Goal: Task Accomplishment & Management: Complete application form

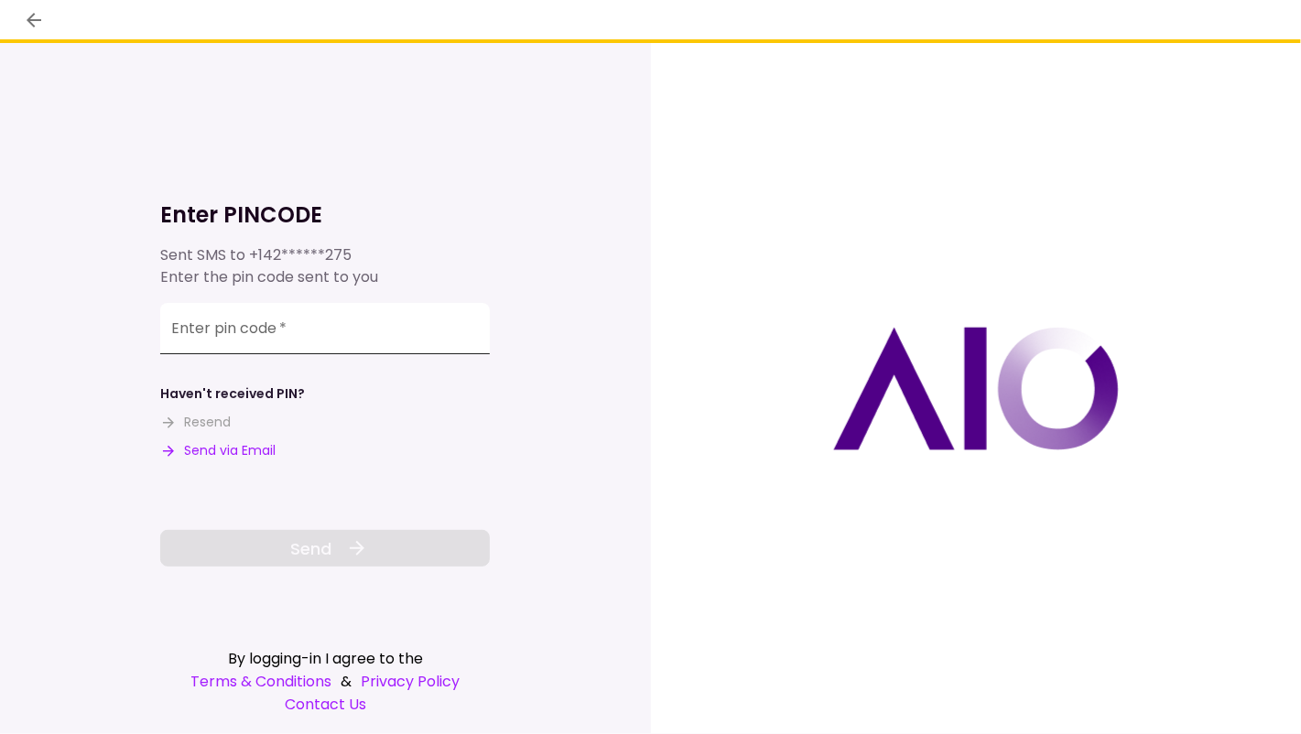
click at [210, 332] on div "Enter pin code   *" at bounding box center [325, 328] width 330 height 51
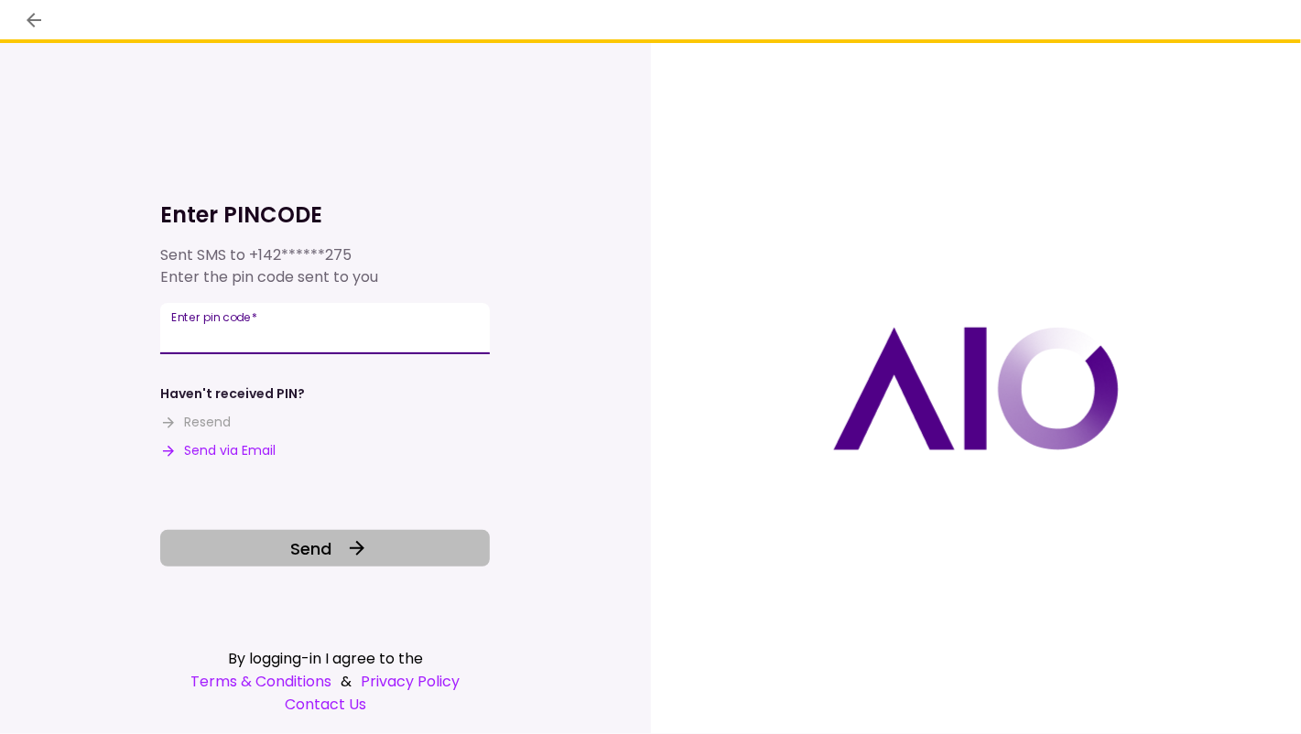
type input "******"
click at [288, 554] on button "Send" at bounding box center [325, 548] width 330 height 37
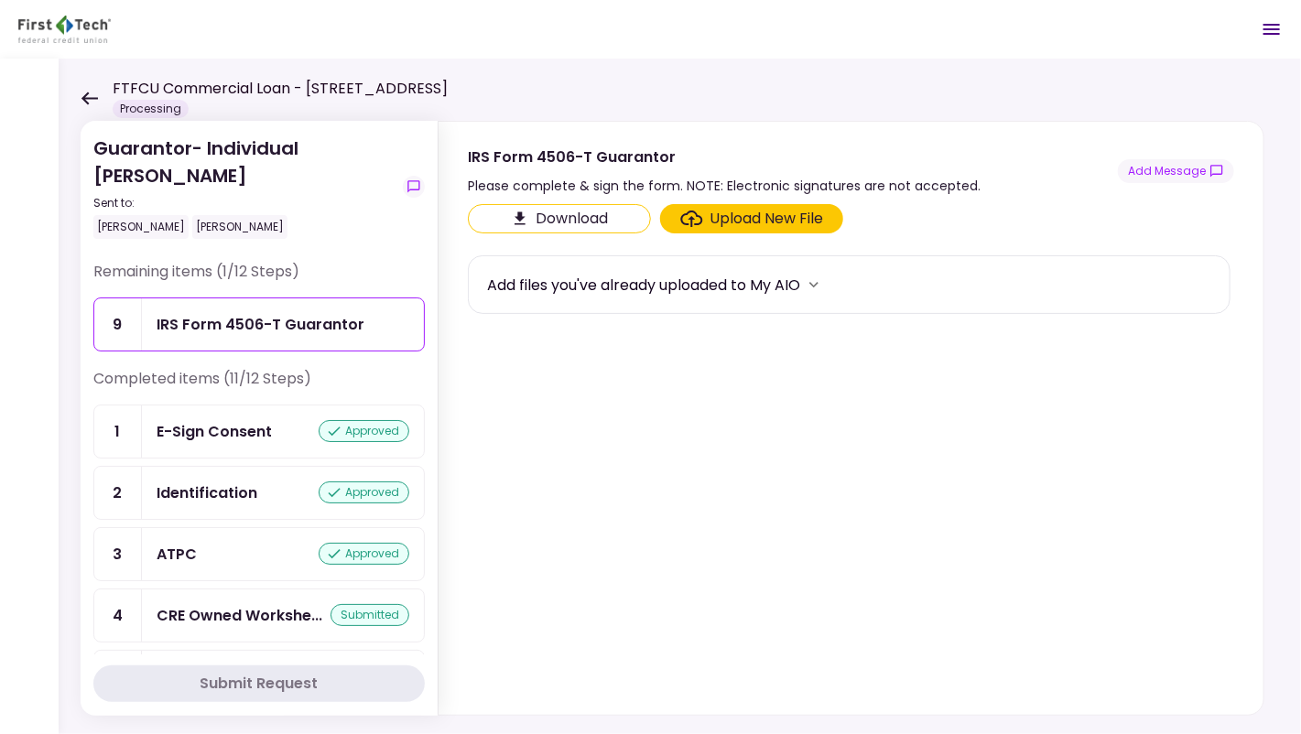
click at [770, 219] on div "Upload New File" at bounding box center [768, 219] width 114 height 22
click at [0, 0] on input "Upload New File" at bounding box center [0, 0] width 0 height 0
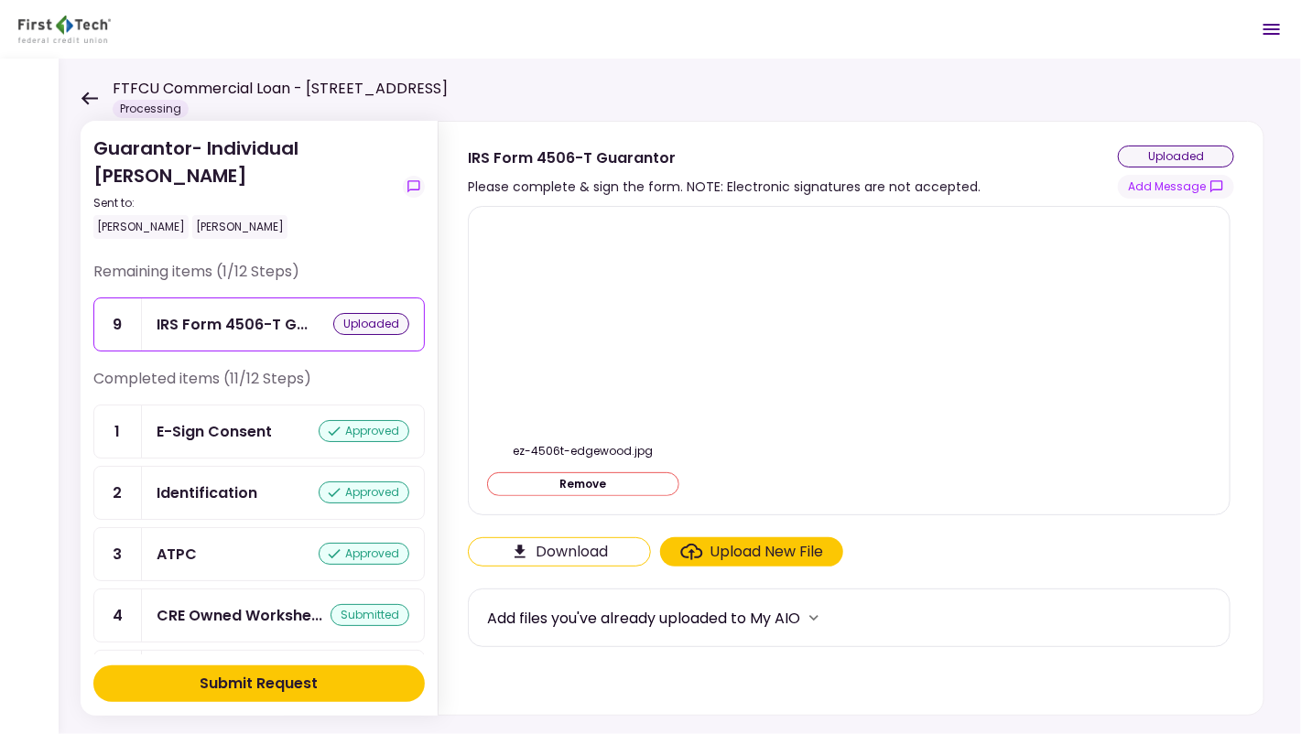
click at [364, 684] on button "Submit Request" at bounding box center [258, 684] width 331 height 37
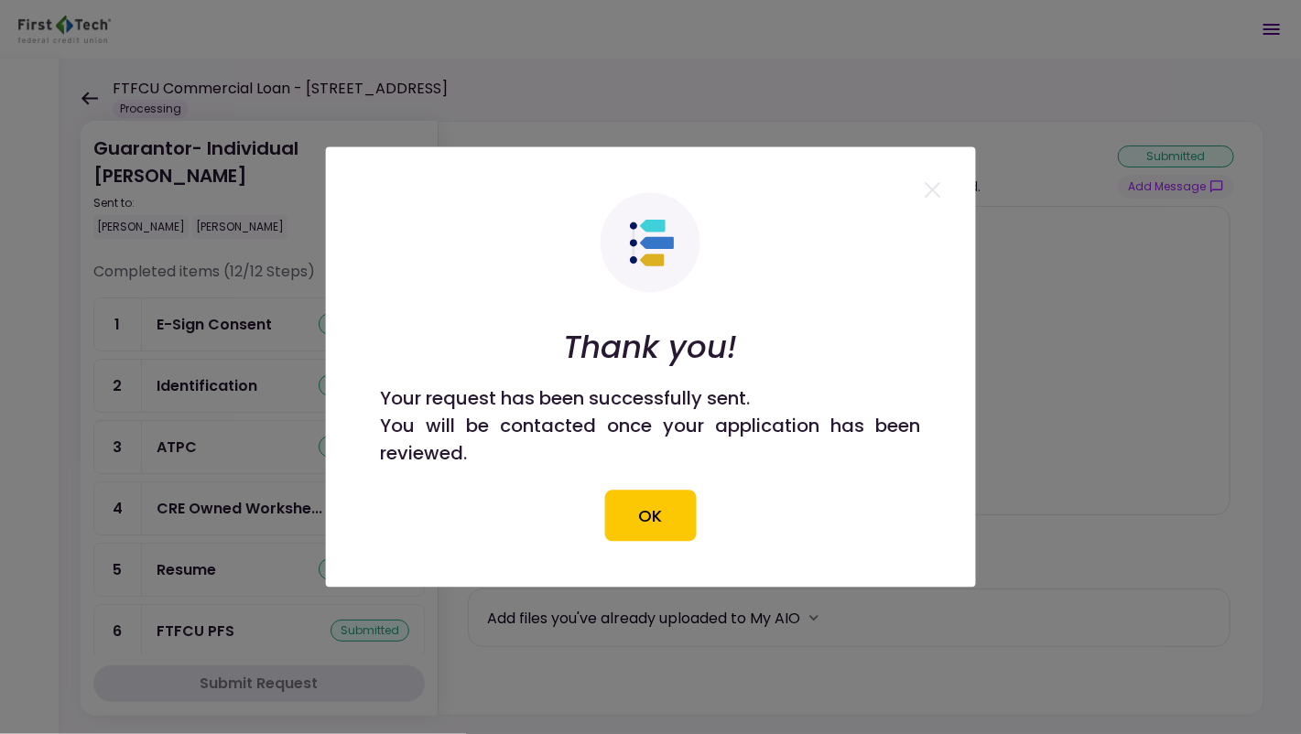
click at [1159, 647] on div at bounding box center [650, 367] width 1301 height 734
